Goal: Transaction & Acquisition: Book appointment/travel/reservation

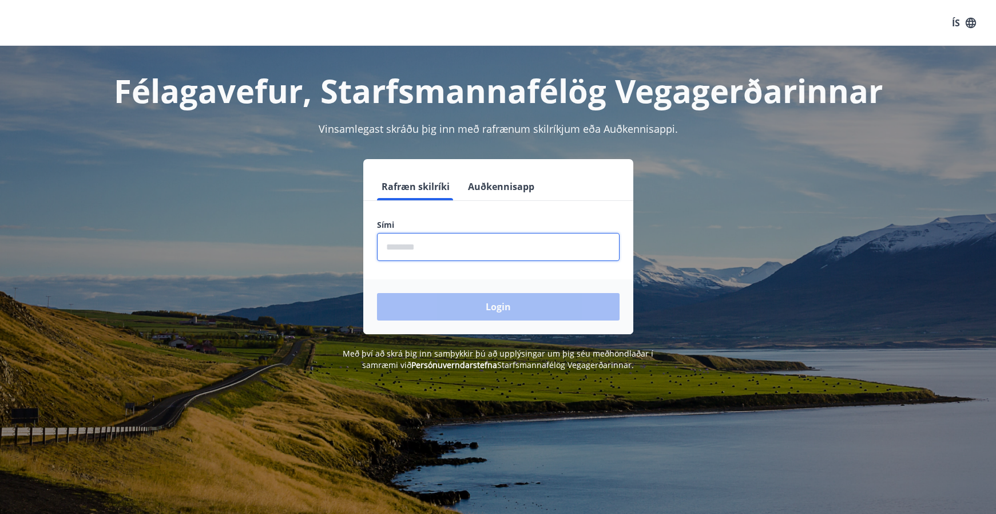
click at [443, 242] on input "phone" at bounding box center [498, 247] width 243 height 28
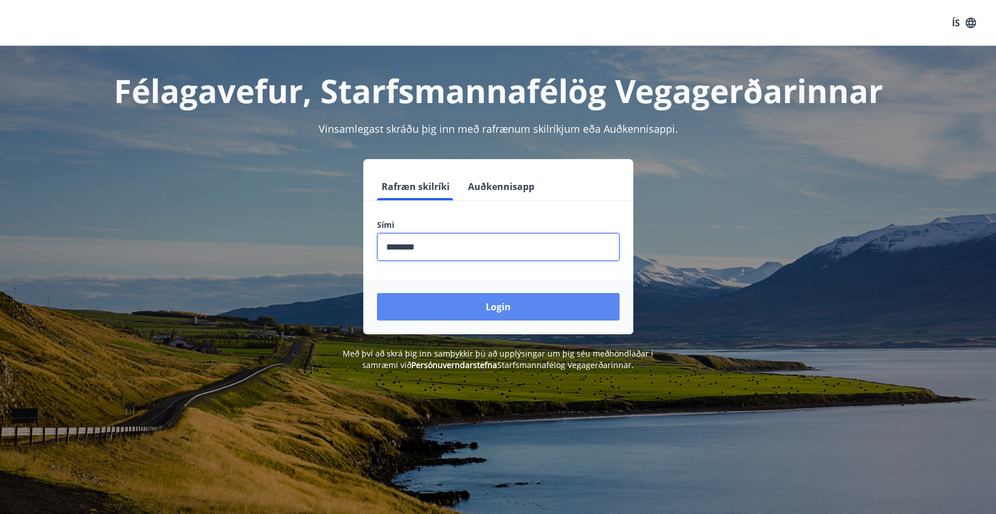
type input "********"
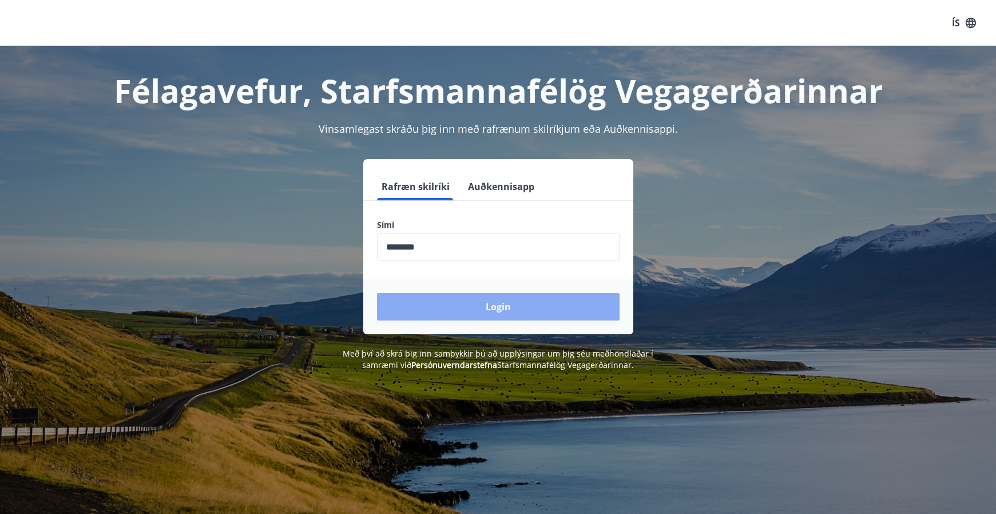
click at [507, 313] on button "Login" at bounding box center [498, 306] width 243 height 27
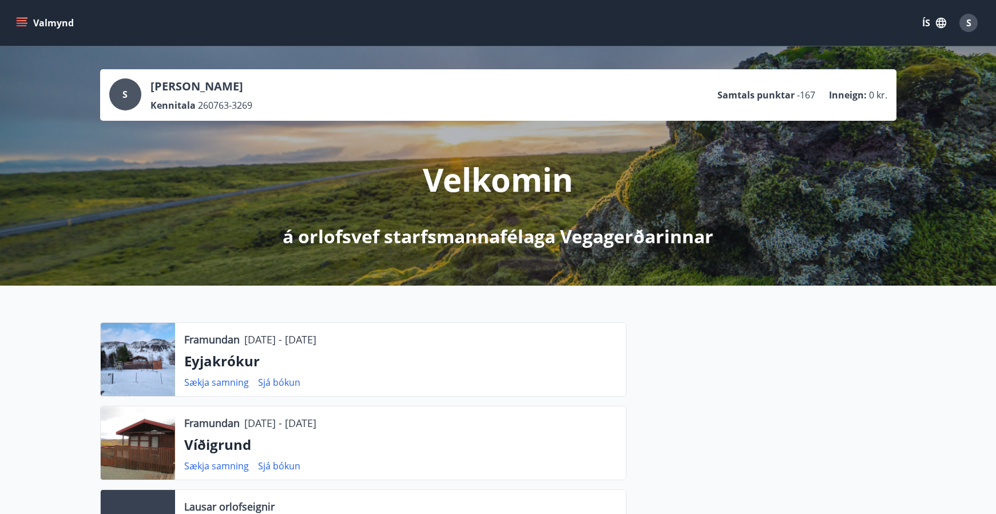
click at [24, 22] on icon "menu" at bounding box center [21, 22] width 11 height 11
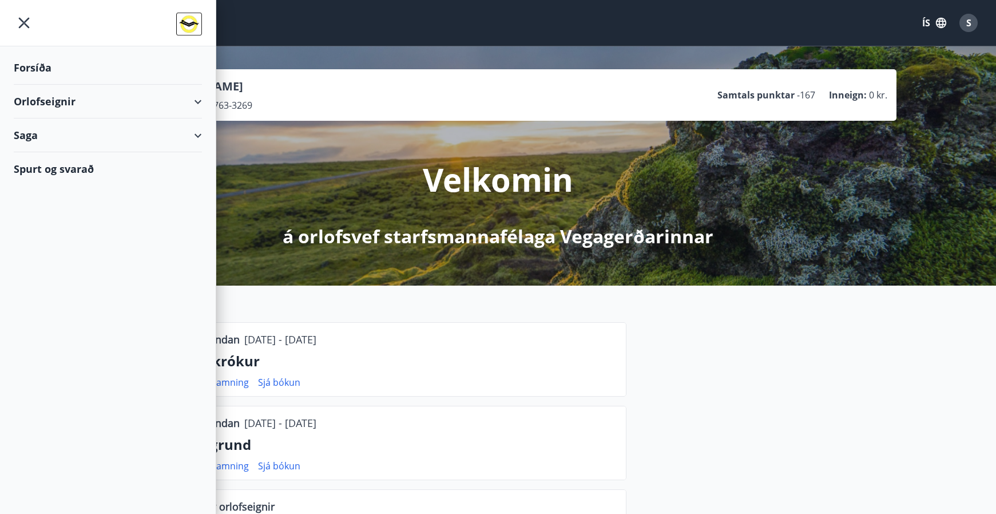
click at [22, 100] on div "Orlofseignir" at bounding box center [108, 102] width 188 height 34
click at [42, 152] on div "Bókunardagatal" at bounding box center [108, 154] width 170 height 24
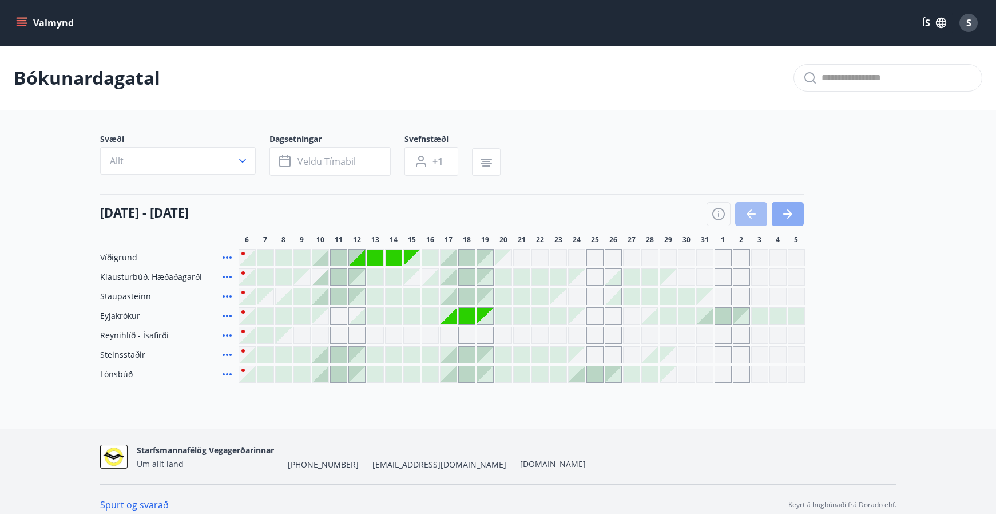
click at [788, 215] on icon "button" at bounding box center [788, 214] width 14 height 14
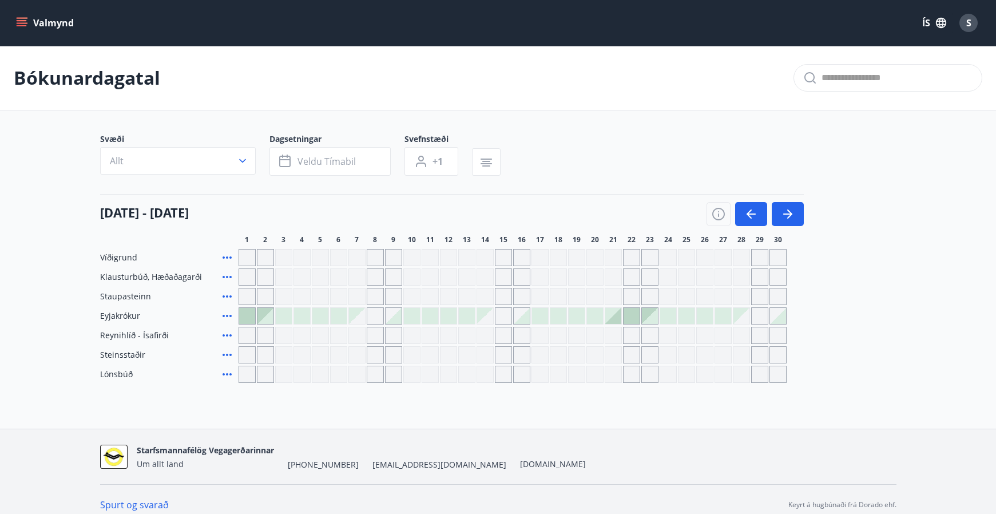
click at [129, 300] on span "Staupasteinn" at bounding box center [125, 296] width 51 height 11
click at [227, 295] on icon at bounding box center [227, 296] width 9 height 2
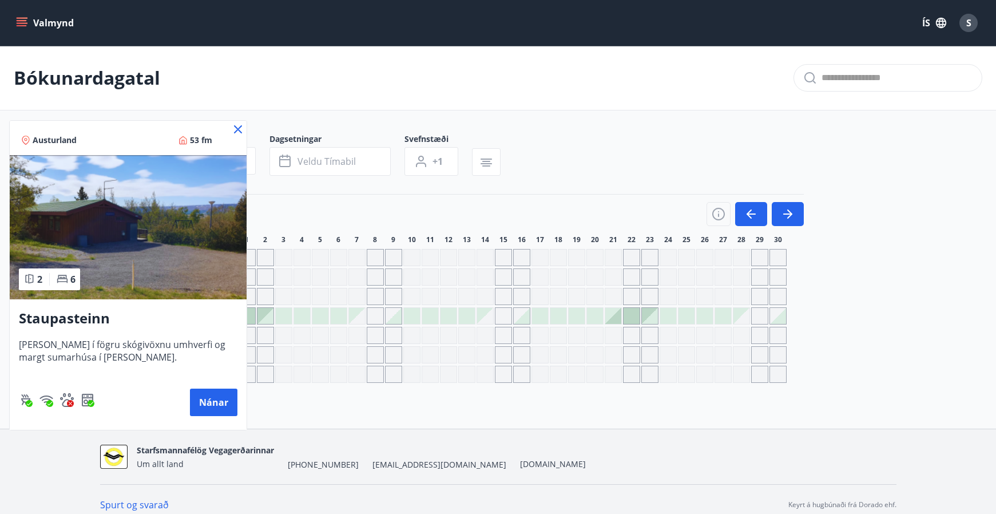
click at [238, 128] on icon at bounding box center [238, 129] width 14 height 14
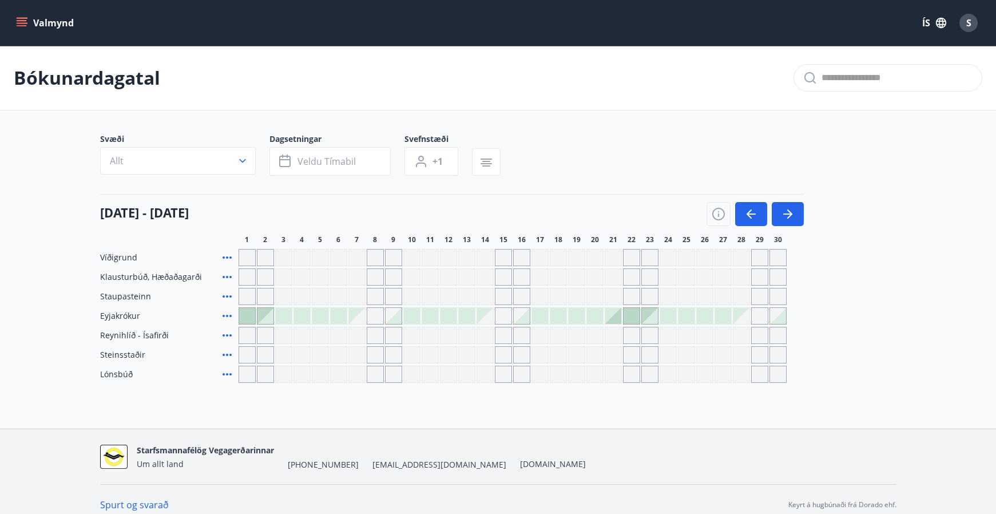
click at [484, 314] on div "Gráir dagar eru ekki bókanlegir" at bounding box center [485, 316] width 16 height 16
click at [488, 300] on span at bounding box center [489, 300] width 6 height 3
click at [485, 292] on div "Gráir dagar eru ekki bókanlegir" at bounding box center [485, 296] width 17 height 17
click at [487, 349] on div "Gráir dagar eru ekki bókanlegir" at bounding box center [485, 354] width 17 height 17
click at [484, 355] on div "Gráir dagar eru ekki bókanlegir" at bounding box center [485, 354] width 17 height 17
